Goal: Task Accomplishment & Management: Manage account settings

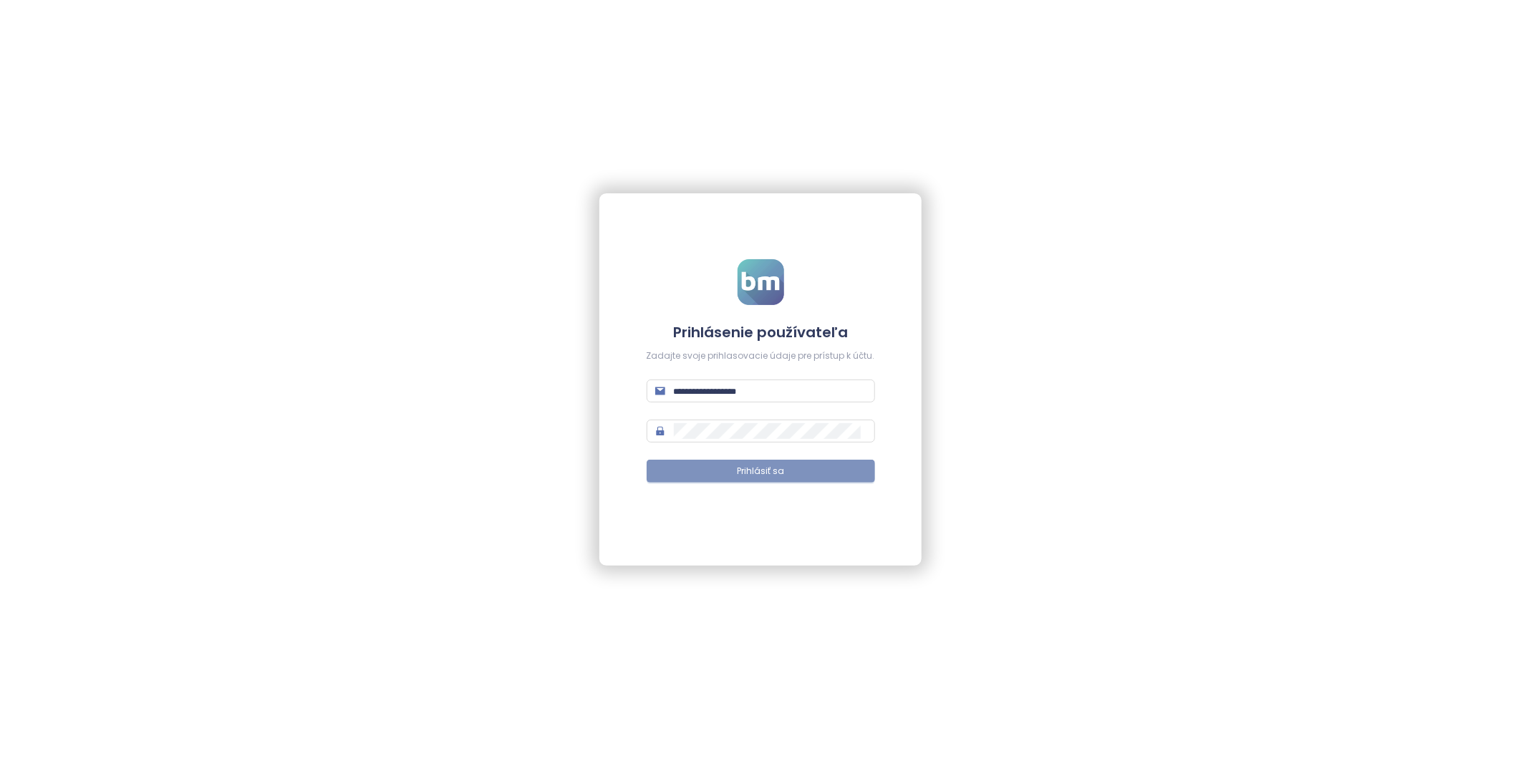
type input "**********"
click at [741, 470] on span "Prihlásiť sa" at bounding box center [760, 472] width 47 height 14
type input "**********"
click at [724, 468] on button "Prihlásiť sa" at bounding box center [761, 471] width 228 height 23
